Goal: Information Seeking & Learning: Learn about a topic

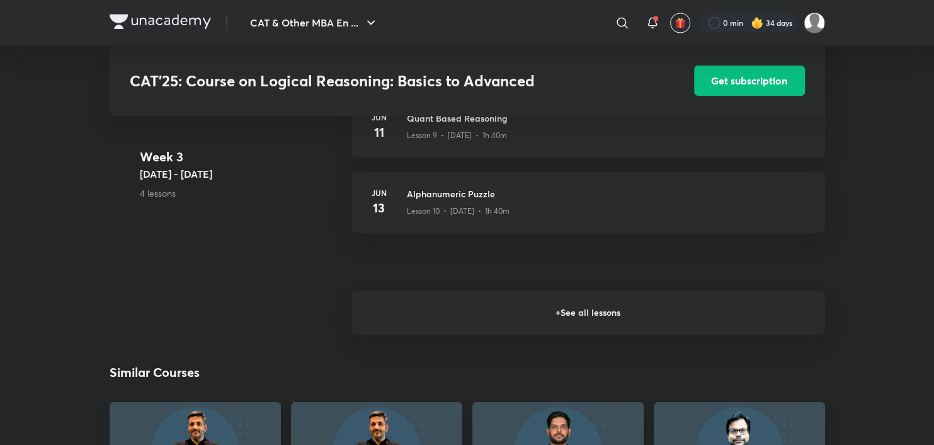
click at [525, 323] on h6 "+ See all lessons" at bounding box center [588, 312] width 474 height 44
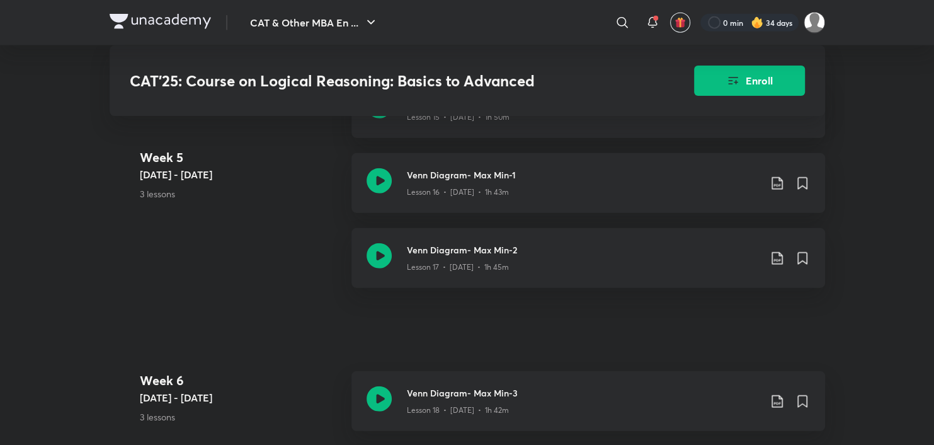
scroll to position [2218, 0]
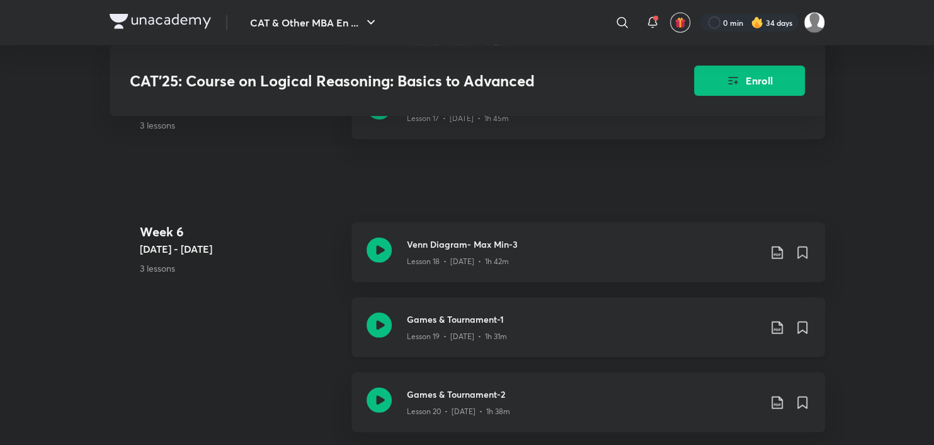
click at [373, 328] on icon at bounding box center [379, 324] width 25 height 25
